Goal: Check status

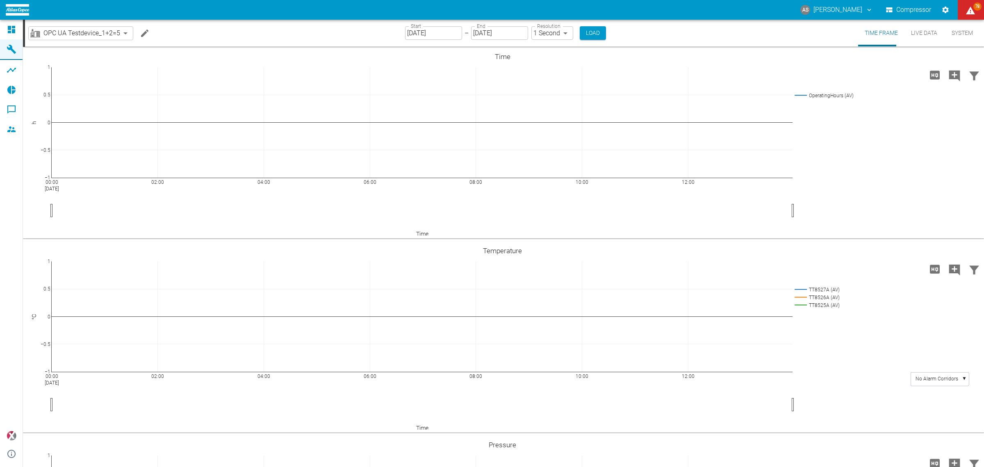
click at [107, 33] on body "AS [PERSON_NAME] Compressor 78 Dashboard Machines Analyses Reports Comments Mem…" at bounding box center [492, 233] width 984 height 467
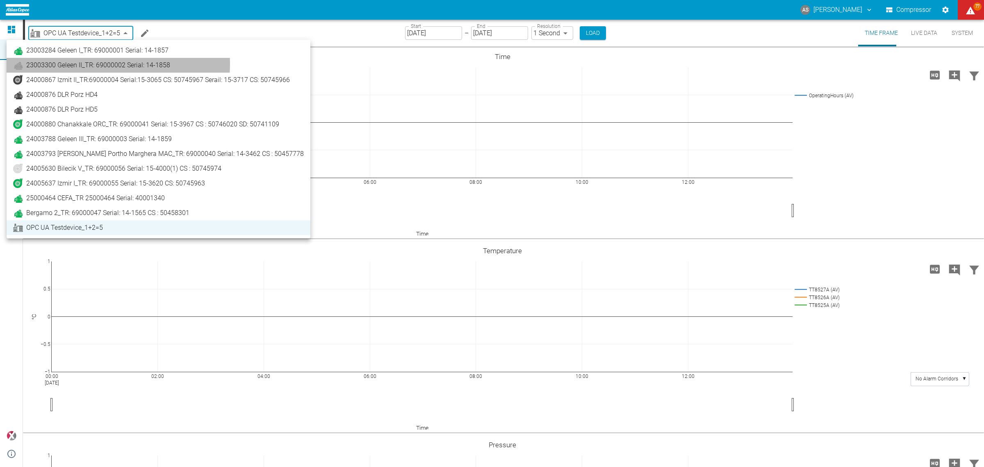
click at [99, 64] on span "23003300 Geleen II_TR: 69000002 Serial: 14-1858" at bounding box center [98, 65] width 144 height 10
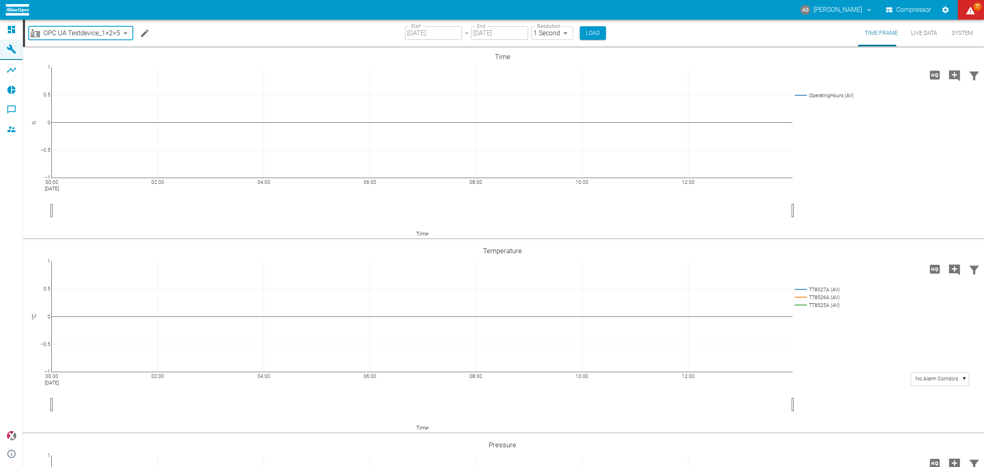
type input "5d7c723b-37f3-46bc-bd90-6ee3670ed1e8"
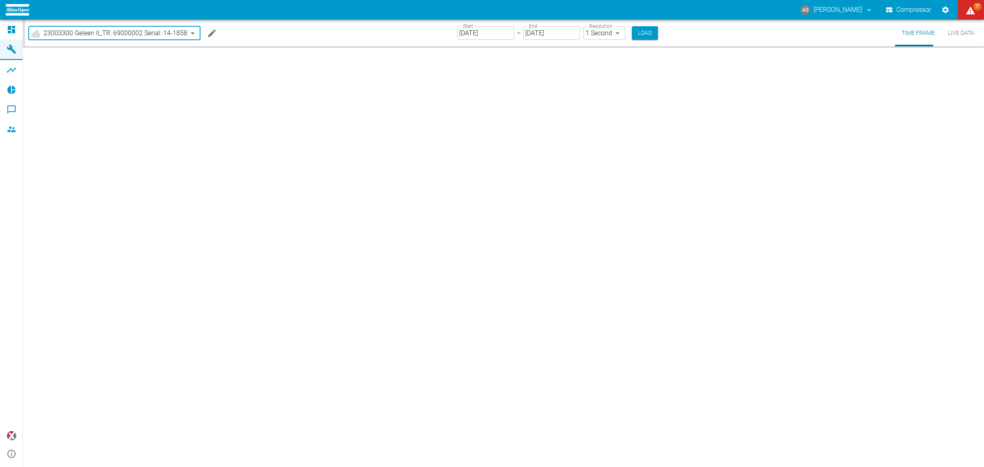
type input "[DATE]"
type input "2min"
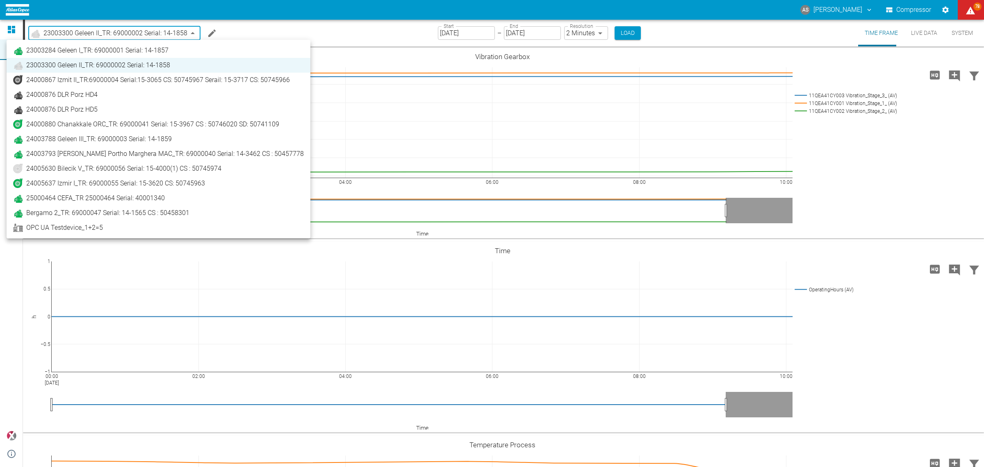
click at [128, 35] on body "AS [PERSON_NAME] Compressor 78 Dashboard Machines Analyses Reports Comments Mem…" at bounding box center [492, 233] width 984 height 467
click at [305, 125] on div at bounding box center [492, 233] width 984 height 467
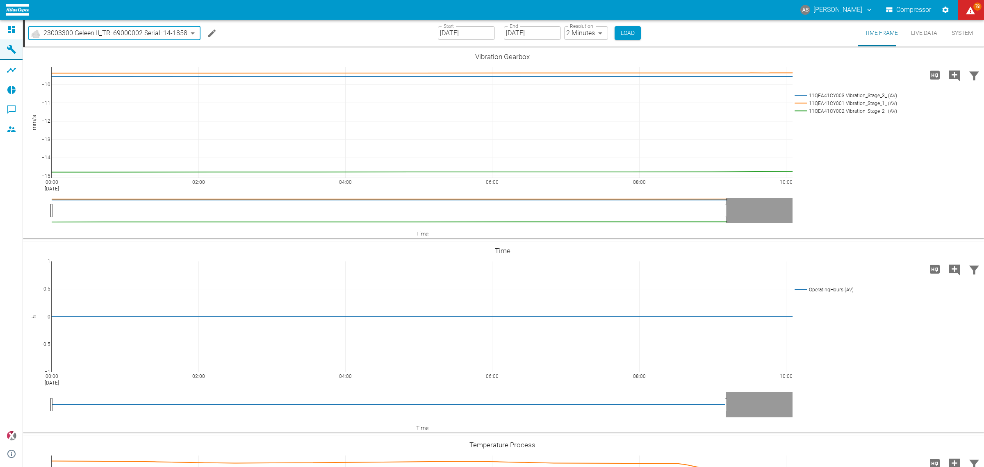
click at [96, 36] on body "AS [PERSON_NAME] Compressor 78 Dashboard Machines Analyses Reports Comments Mem…" at bounding box center [492, 233] width 984 height 467
